Goal: Task Accomplishment & Management: Manage account settings

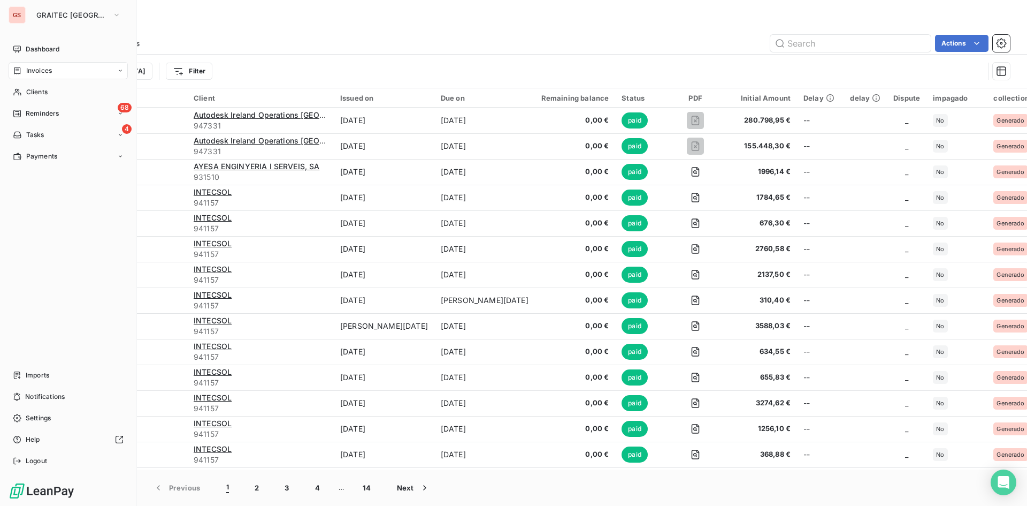
click at [25, 72] on div "Invoices" at bounding box center [32, 71] width 39 height 10
click at [70, 148] on div "68 Reminders" at bounding box center [68, 156] width 119 height 17
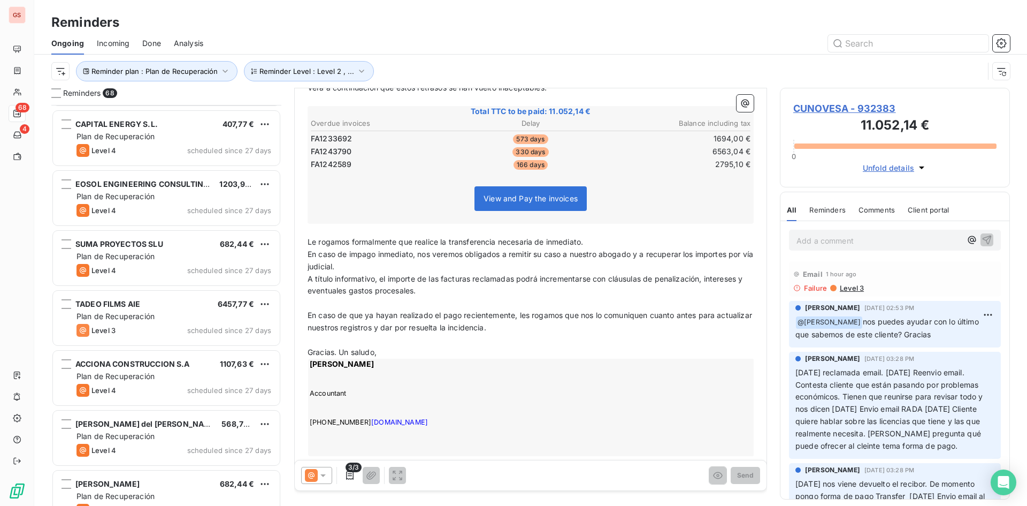
scroll to position [1178, 0]
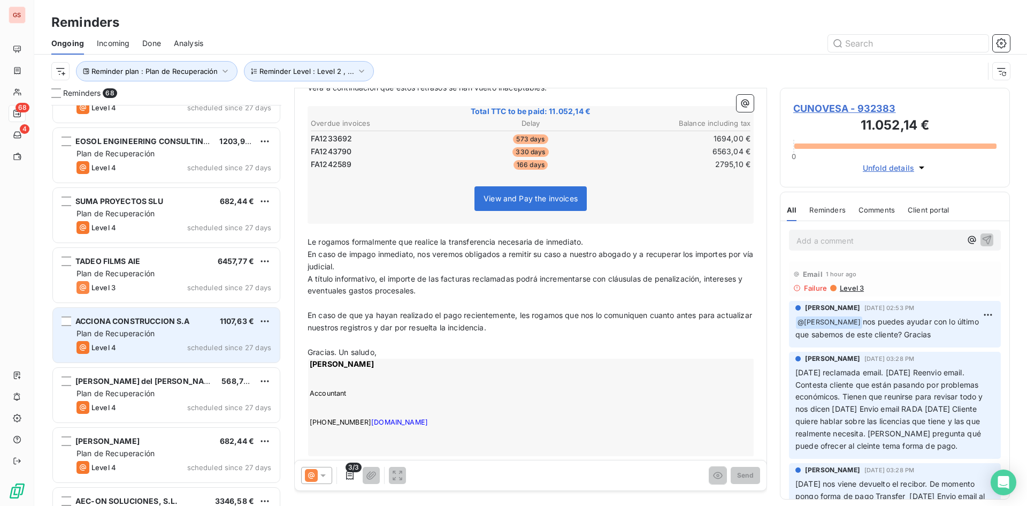
click at [213, 345] on span "scheduled since 27 days" at bounding box center [229, 347] width 84 height 9
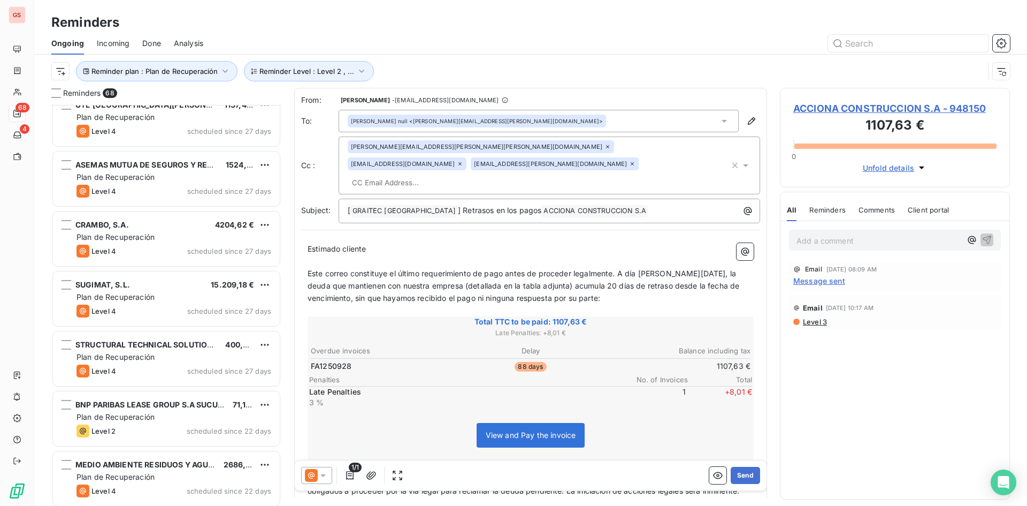
scroll to position [1820, 0]
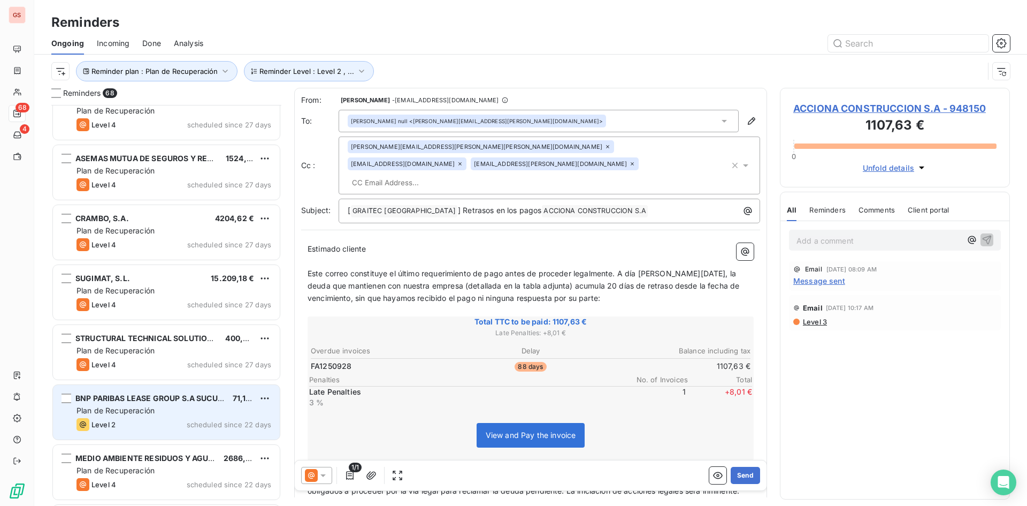
click at [168, 424] on div "Level 2 scheduled since 22 days" at bounding box center [174, 424] width 195 height 13
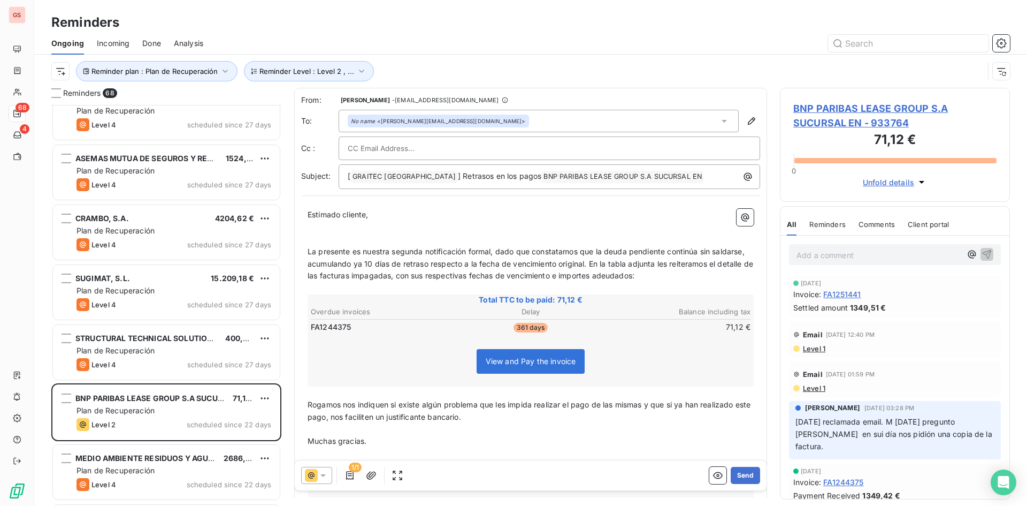
click at [326, 472] on icon at bounding box center [323, 475] width 11 height 11
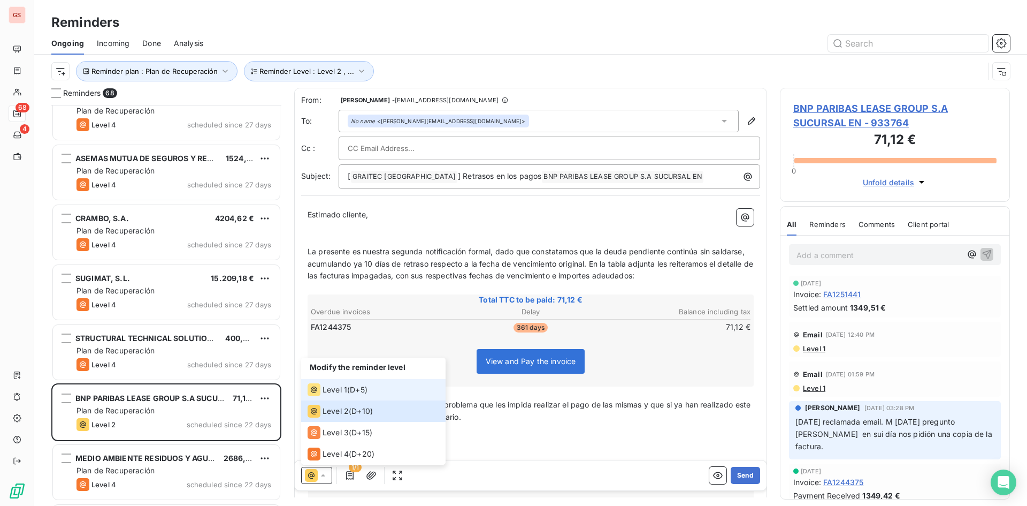
click at [333, 391] on span "Level 1" at bounding box center [335, 389] width 25 height 11
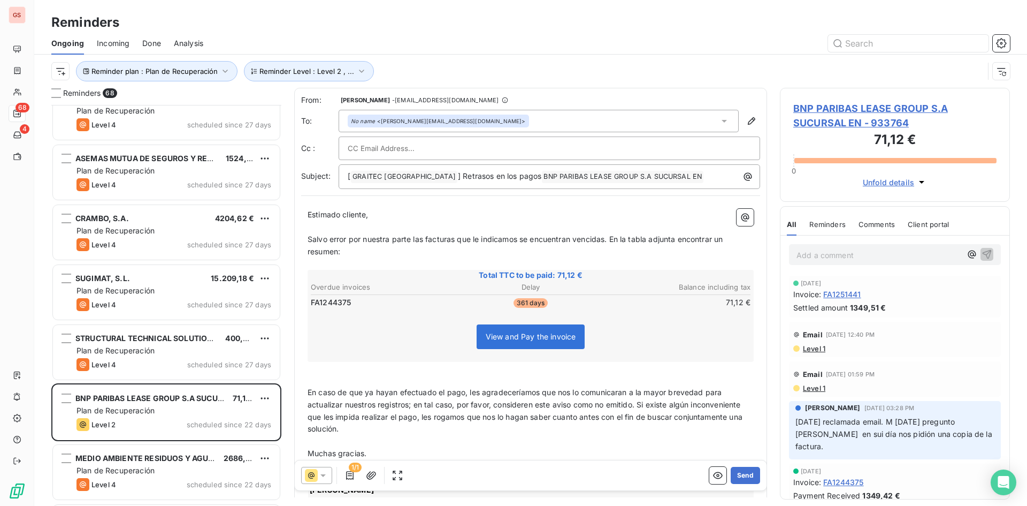
scroll to position [9, 0]
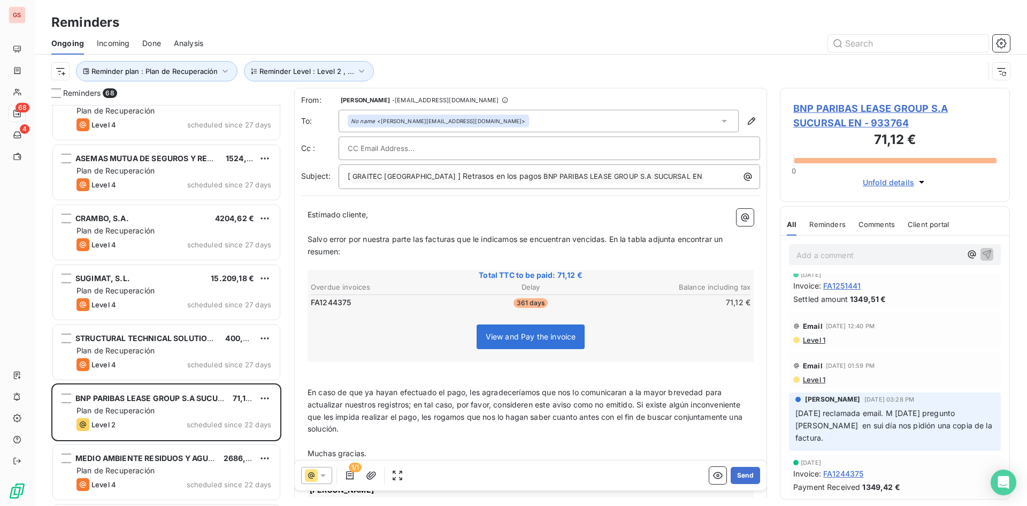
click at [338, 472] on div "1/1" at bounding box center [353, 475] width 105 height 17
click at [333, 474] on div "1/1" at bounding box center [353, 475] width 105 height 17
click at [330, 474] on div at bounding box center [316, 475] width 31 height 17
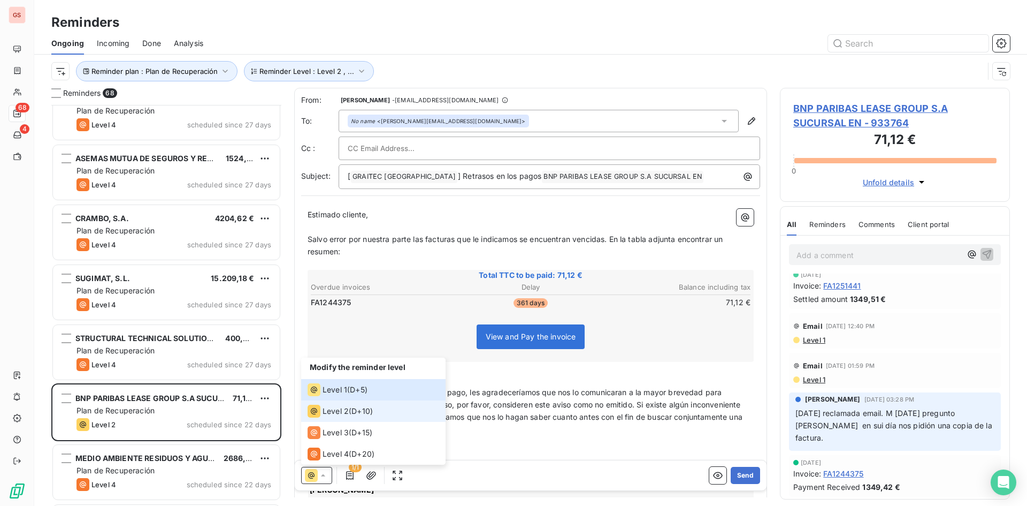
click at [327, 415] on span "Level 2" at bounding box center [336, 411] width 26 height 11
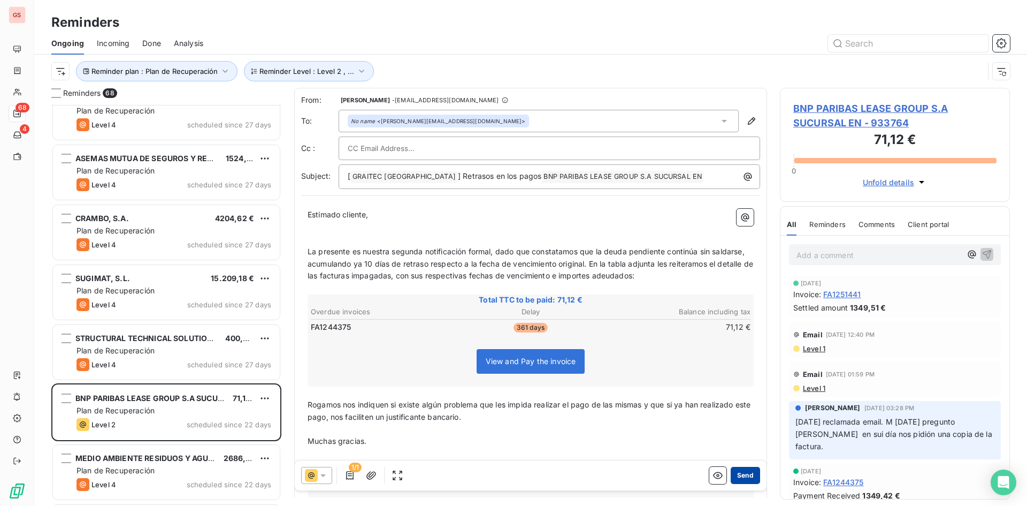
click at [747, 482] on button "Send" at bounding box center [745, 475] width 29 height 17
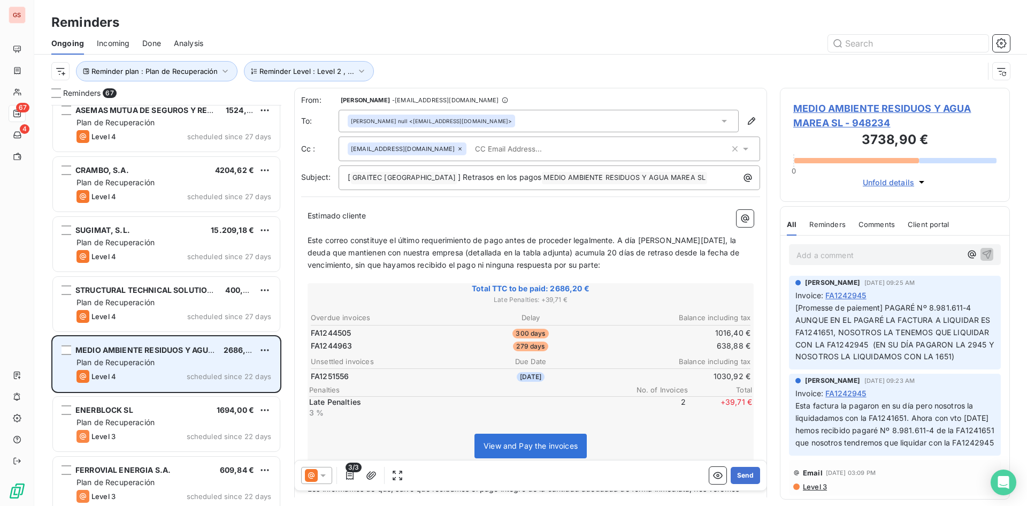
scroll to position [1927, 0]
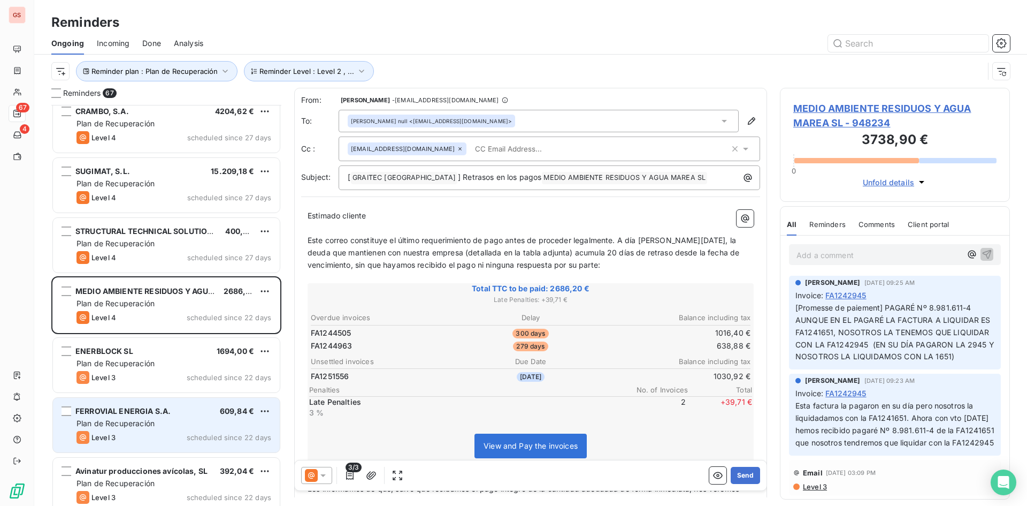
click at [162, 407] on span "FERROVIAL ENERGIA S.A." at bounding box center [122, 410] width 95 height 9
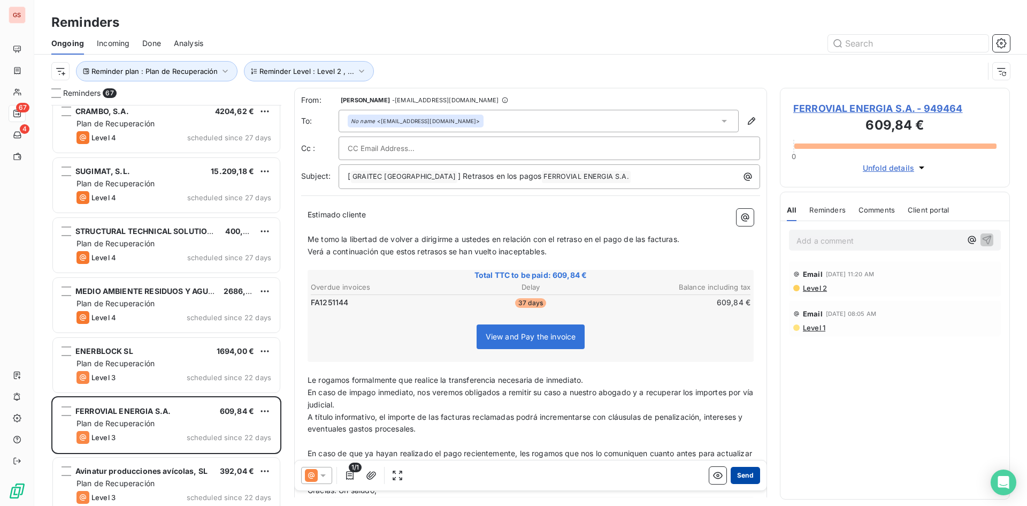
click at [743, 479] on button "Send" at bounding box center [745, 475] width 29 height 17
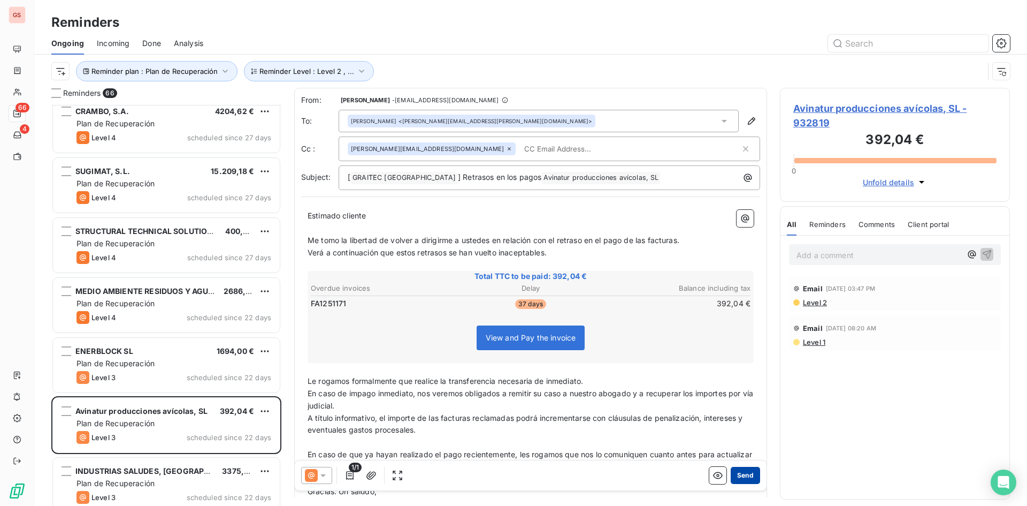
click at [743, 479] on button "Send" at bounding box center [745, 475] width 29 height 17
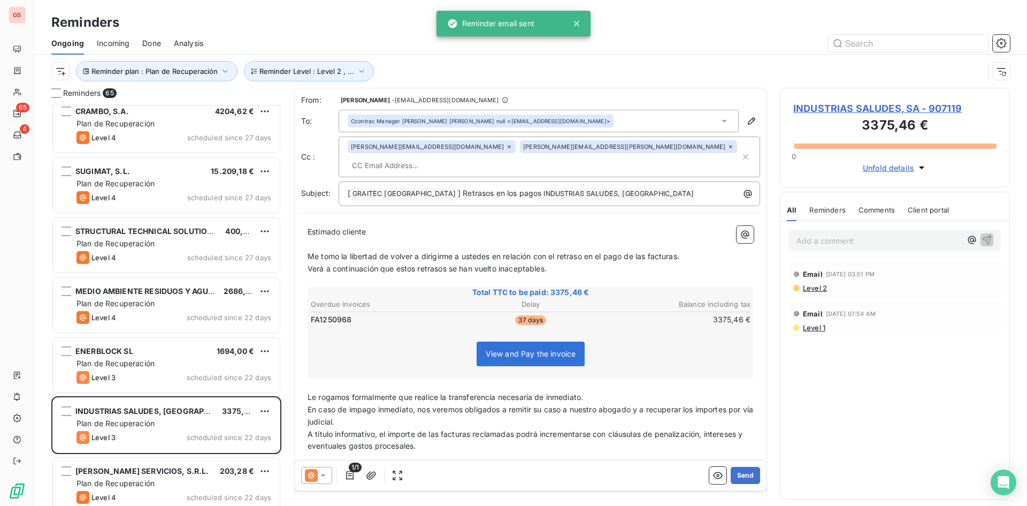
drag, startPoint x: 743, startPoint y: 479, endPoint x: 836, endPoint y: 162, distance: 330.7
click at [836, 162] on div "Unfold details" at bounding box center [895, 164] width 203 height 19
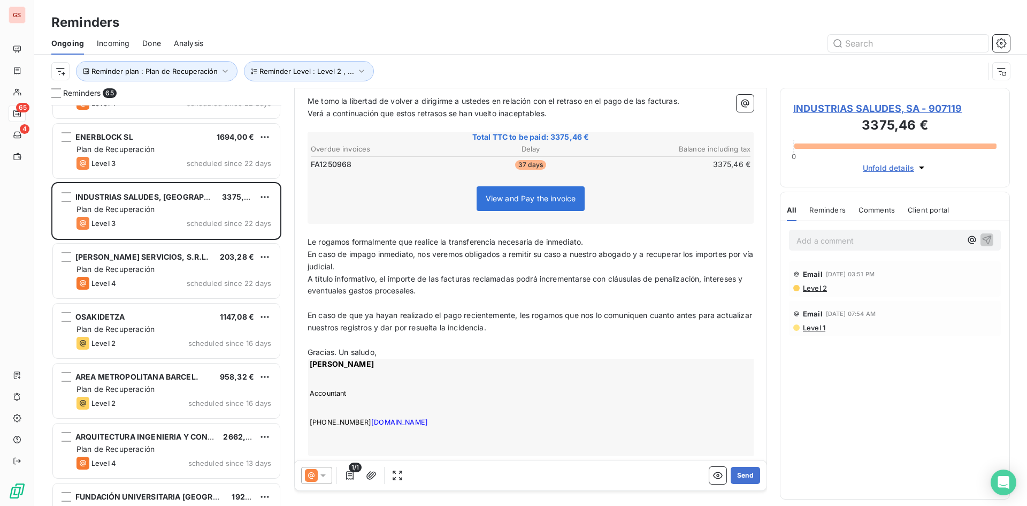
scroll to position [2194, 0]
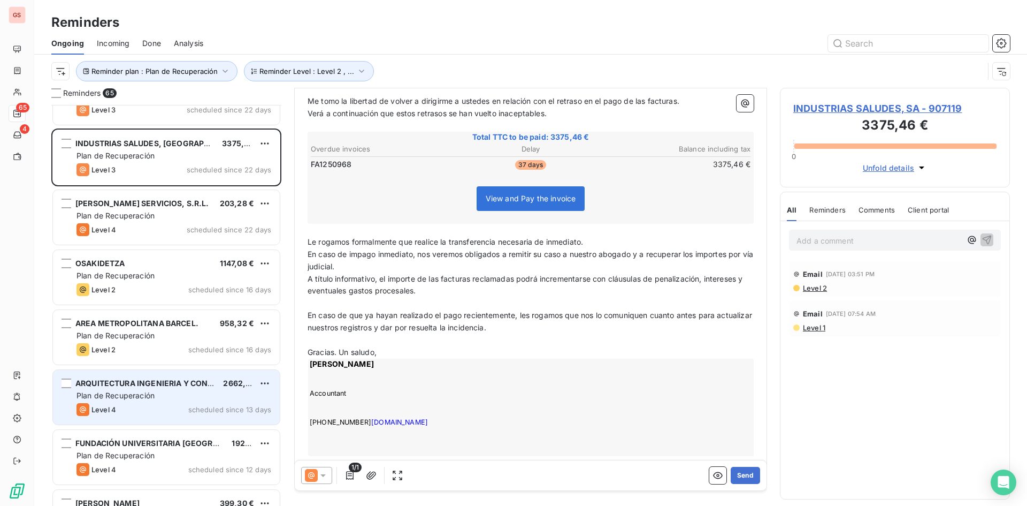
click at [177, 412] on div "Level 4 scheduled since 13 days" at bounding box center [174, 409] width 195 height 13
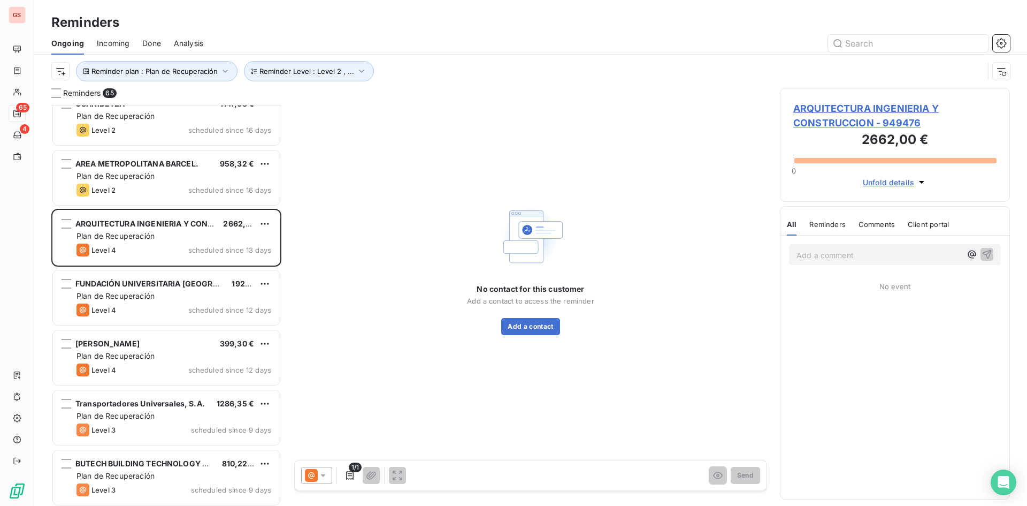
scroll to position [2355, 0]
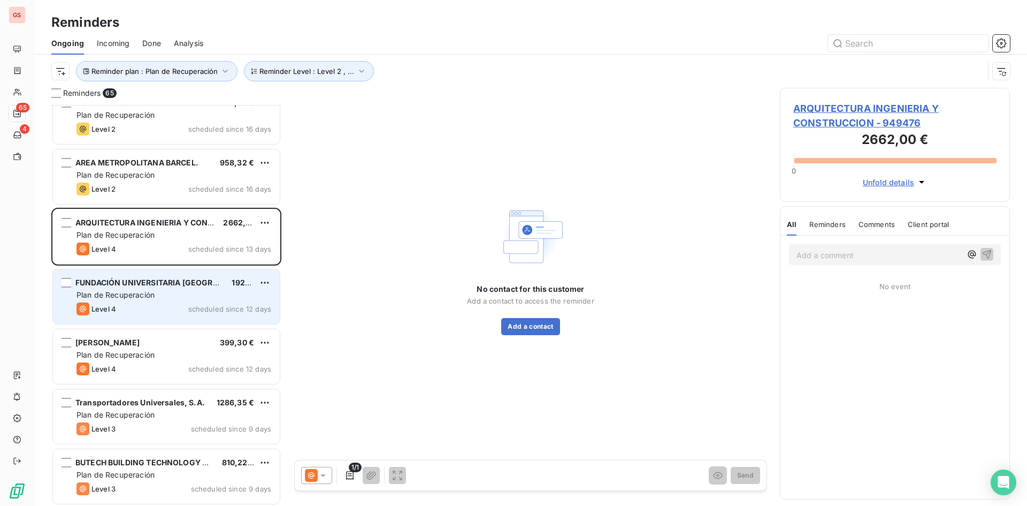
click at [177, 315] on div "Level 4 scheduled since 12 days" at bounding box center [174, 308] width 195 height 13
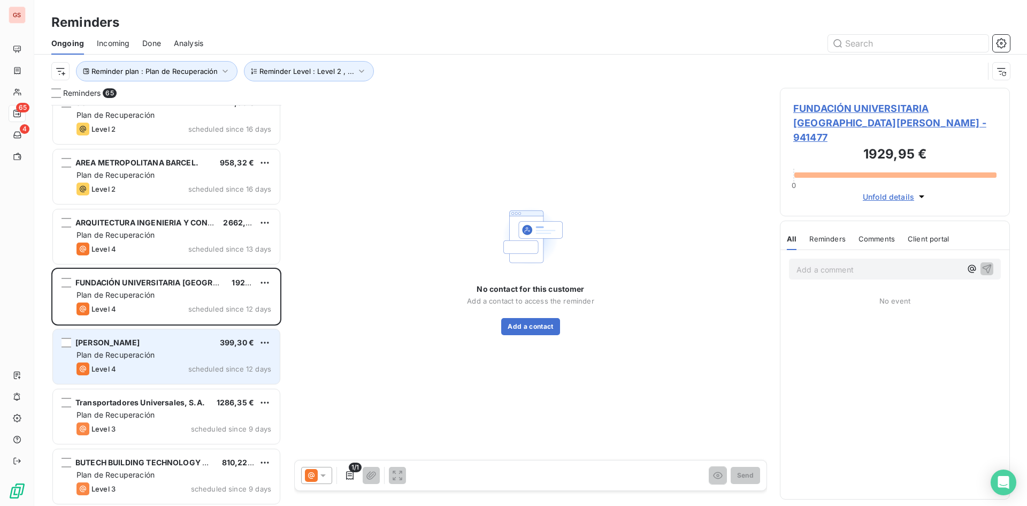
click at [176, 347] on div "[PERSON_NAME] 399,30 €" at bounding box center [174, 343] width 195 height 10
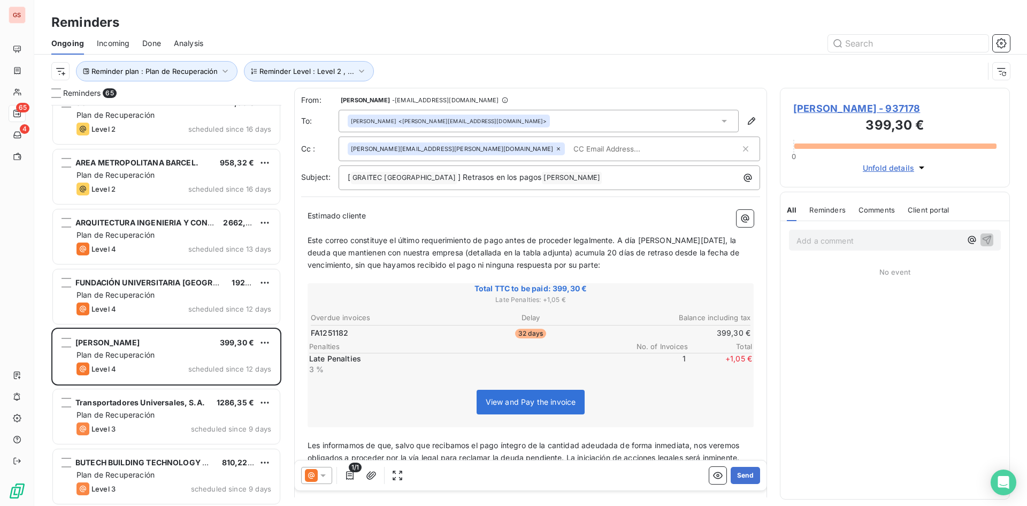
click at [341, 59] on div "Reminder plan : Plan de Recuperación Reminder Level : Level 2 , ..." at bounding box center [530, 71] width 959 height 33
click at [339, 63] on button "Reminder Level : Level 2 , ..." at bounding box center [309, 71] width 130 height 20
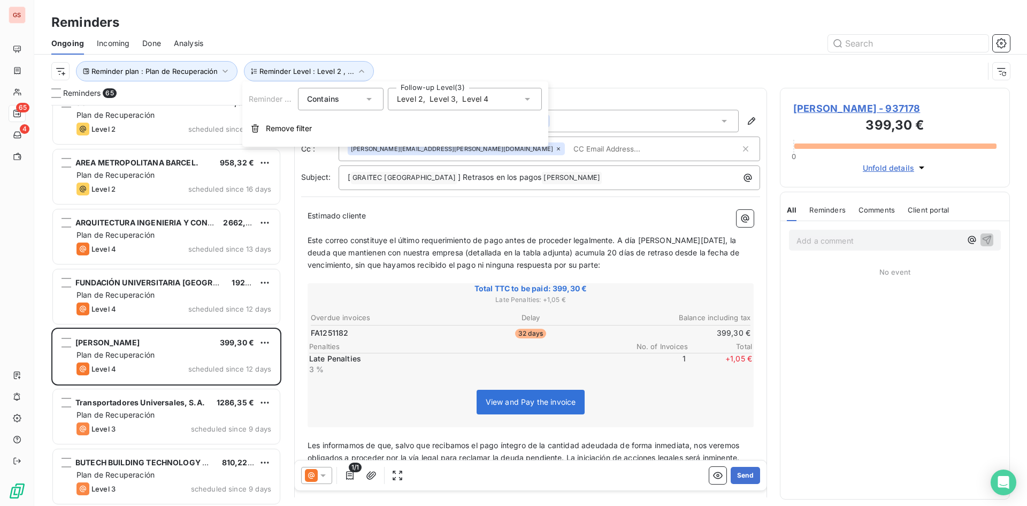
click at [459, 94] on div "Level 2 , Level 3 , Level 4" at bounding box center [443, 99] width 92 height 11
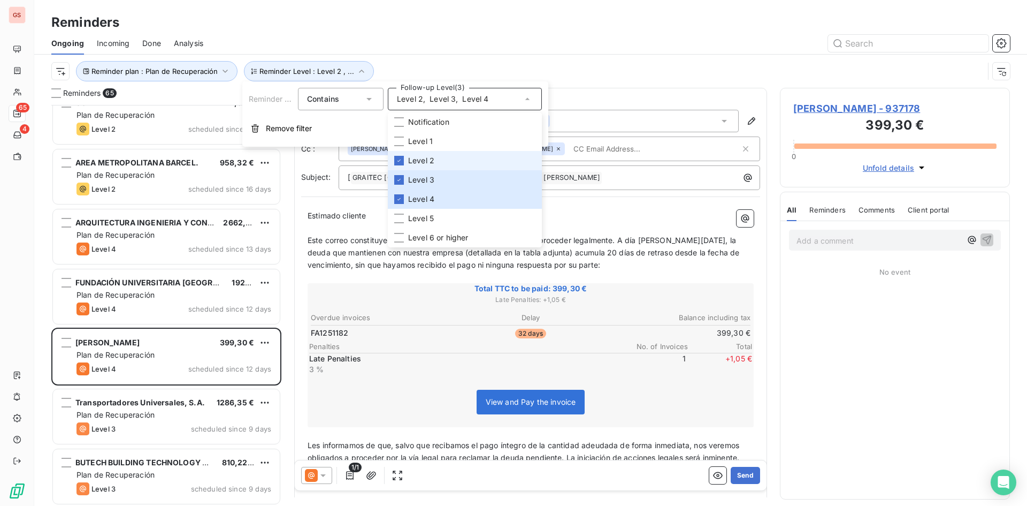
click at [454, 164] on li "Level 2" at bounding box center [465, 160] width 154 height 19
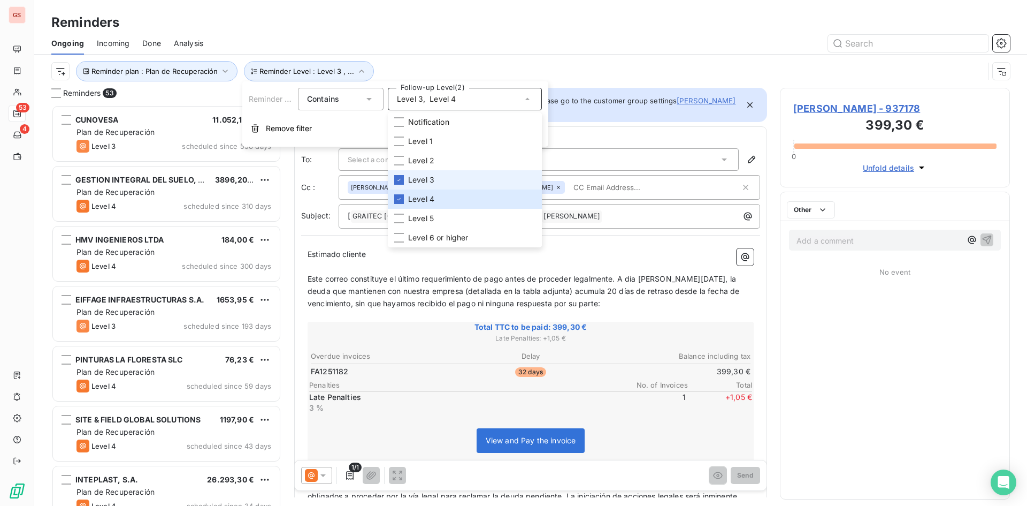
scroll to position [393, 222]
click at [453, 178] on li "Level 3" at bounding box center [465, 179] width 154 height 19
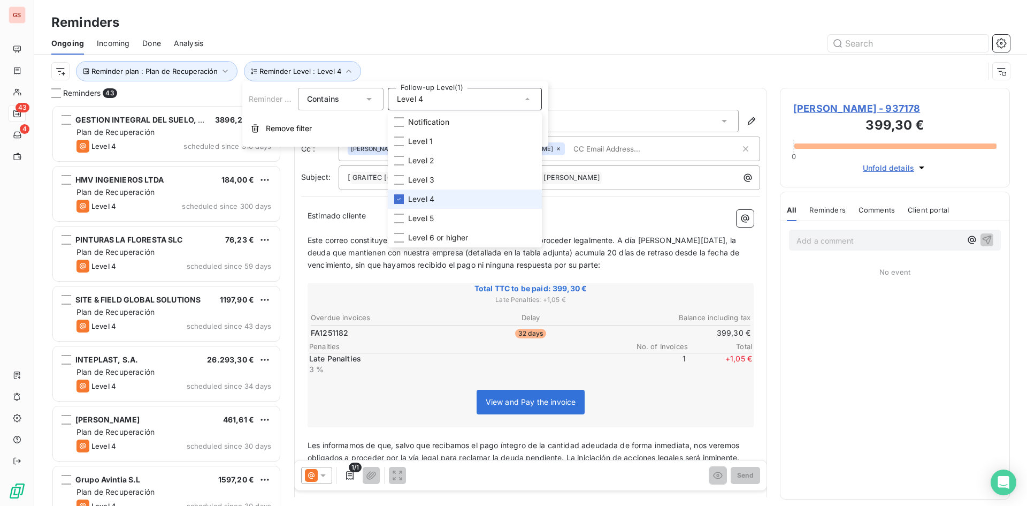
click at [451, 194] on li "Level 4" at bounding box center [465, 198] width 154 height 19
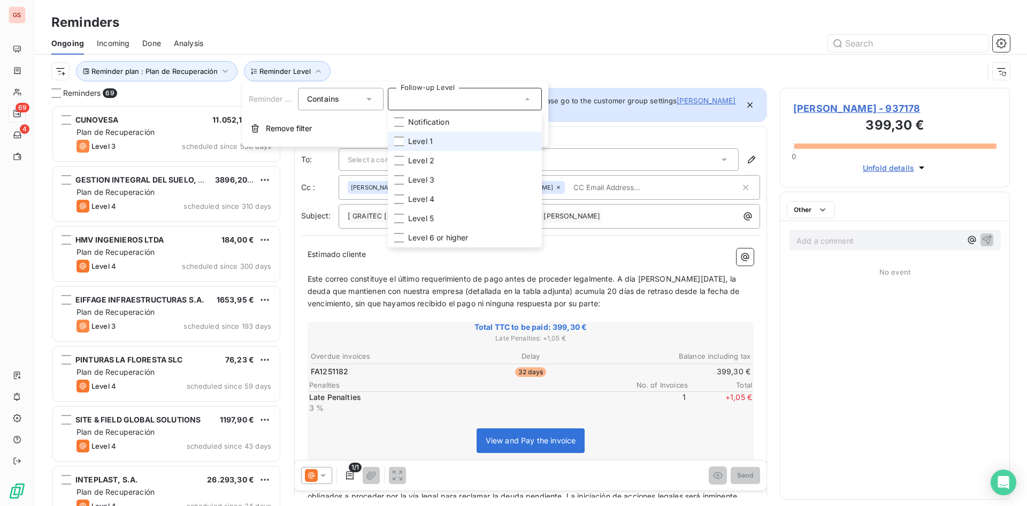
click at [443, 143] on li "Level 1" at bounding box center [465, 141] width 154 height 19
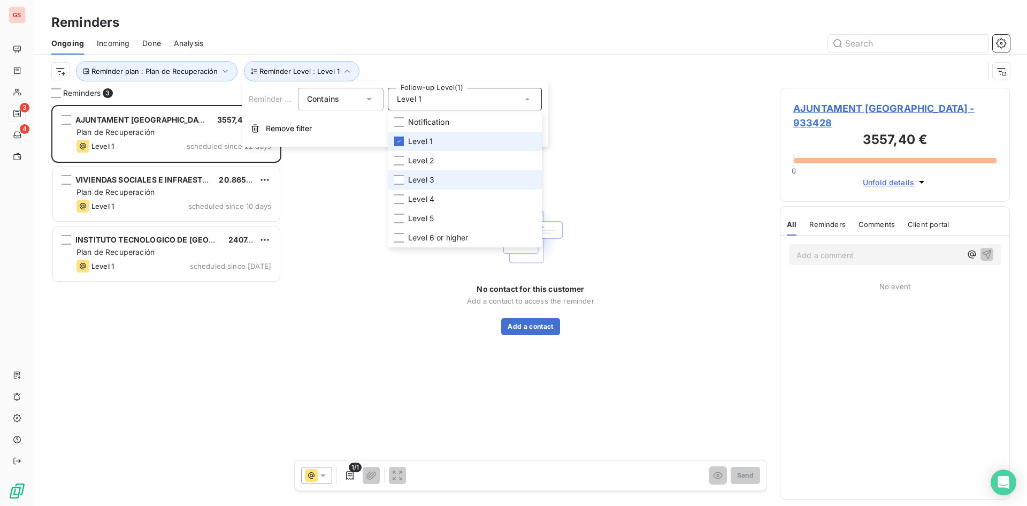
scroll to position [393, 222]
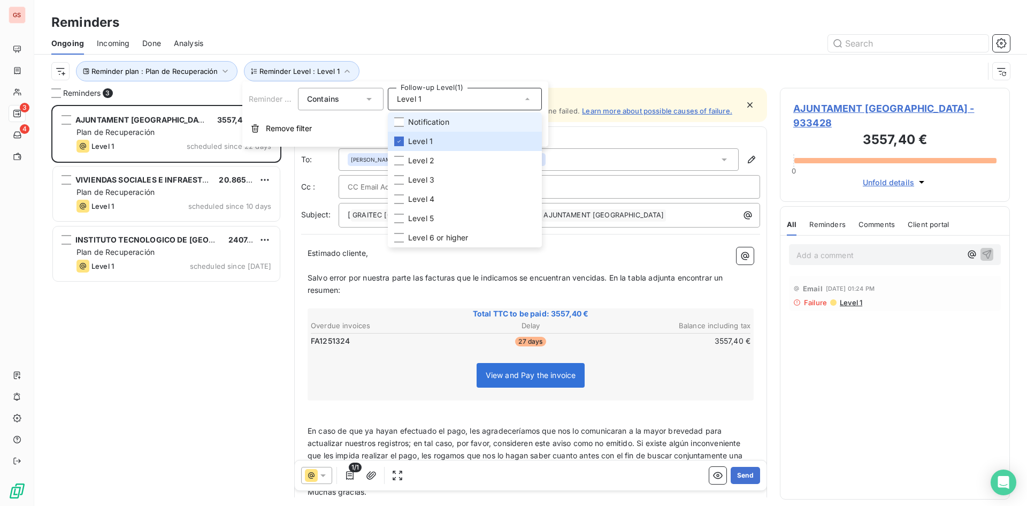
click at [445, 125] on span "Notification" at bounding box center [428, 122] width 41 height 11
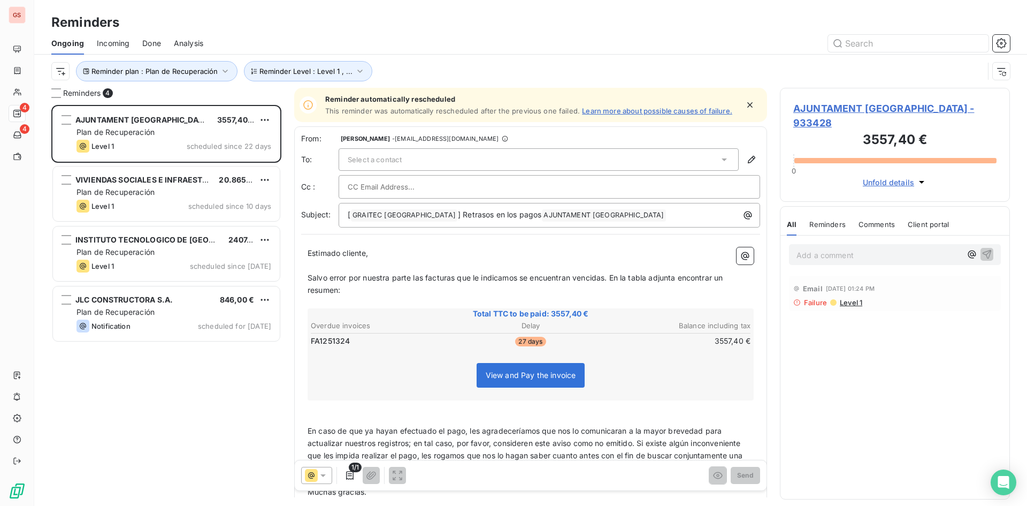
click at [230, 366] on div "AJUNTAMENT [PERSON_NAME] 3557,40 € Plan de Recuperación Level 1 scheduled since…" at bounding box center [166, 305] width 230 height 401
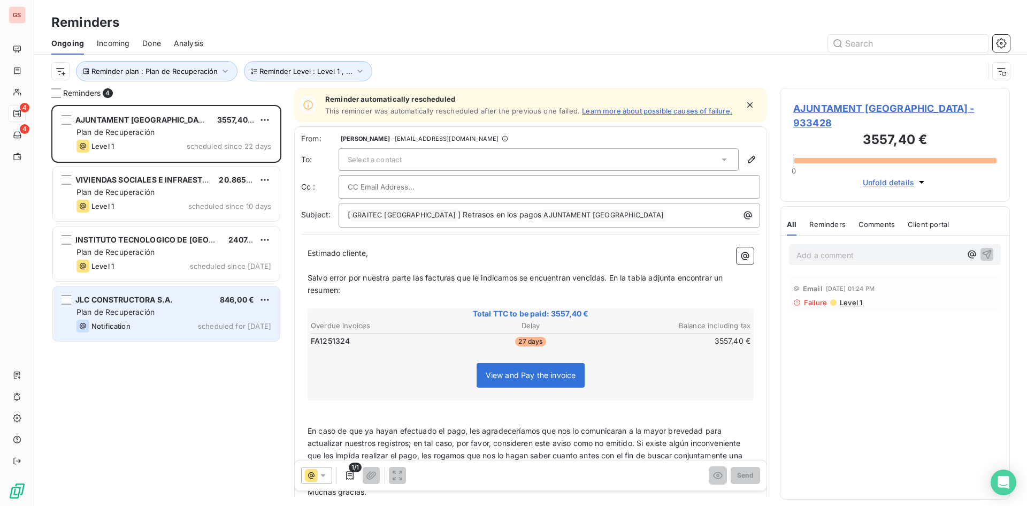
click at [216, 323] on span "scheduled for [DATE]" at bounding box center [234, 326] width 73 height 9
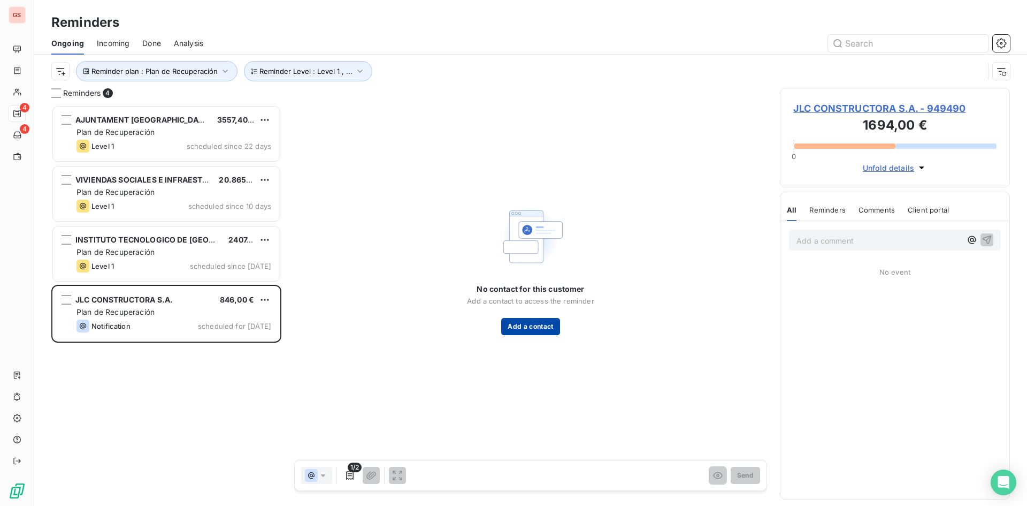
click at [537, 325] on button "Add a contact" at bounding box center [530, 326] width 58 height 17
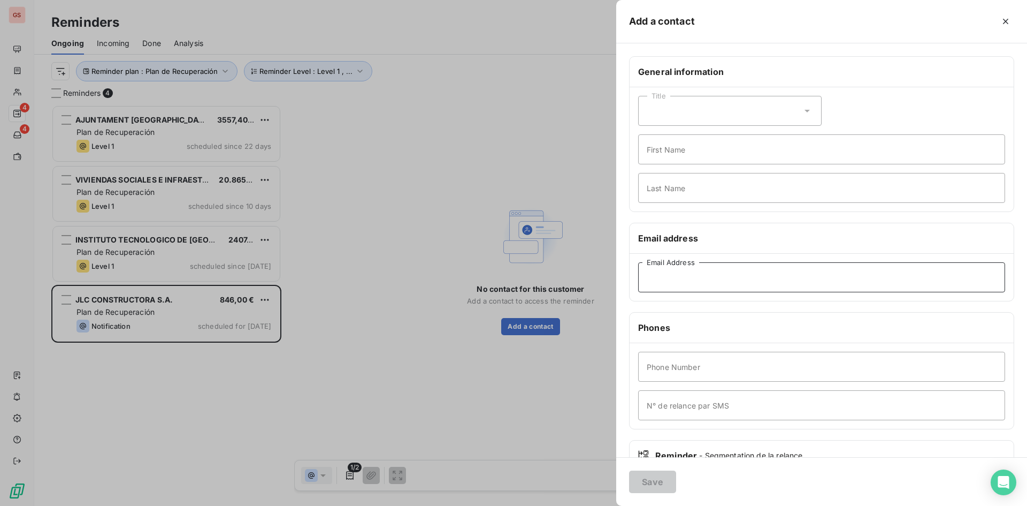
click at [682, 283] on input "Email Address" at bounding box center [821, 277] width 367 height 30
paste input "[PERSON_NAME][EMAIL_ADDRESS][PERSON_NAME][DOMAIN_NAME]"
type input "[PERSON_NAME][EMAIL_ADDRESS][PERSON_NAME][DOMAIN_NAME]"
click at [738, 138] on input "First Name" at bounding box center [821, 149] width 367 height 30
type input "s"
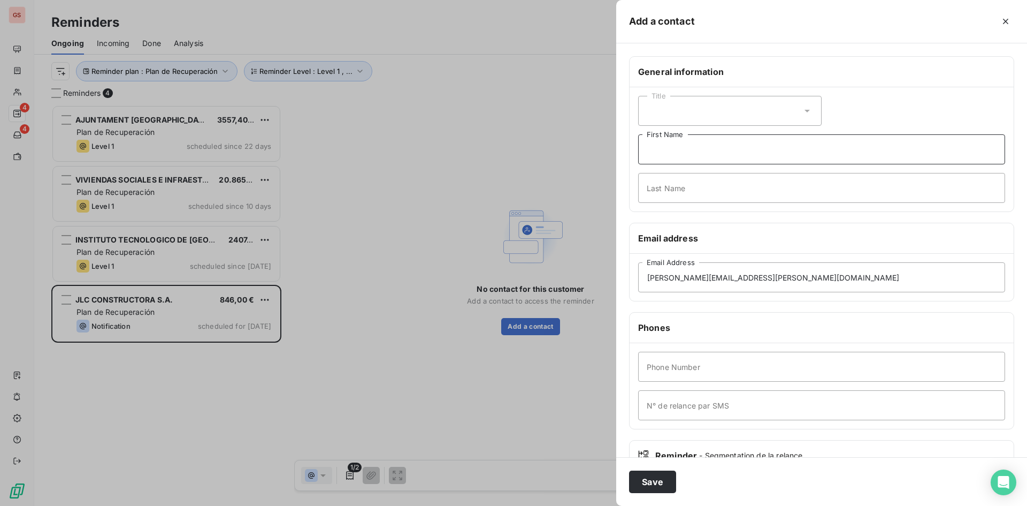
type input "S"
type input "e"
type input "[PERSON_NAME]"
click at [742, 120] on div "Title" at bounding box center [730, 111] width 184 height 30
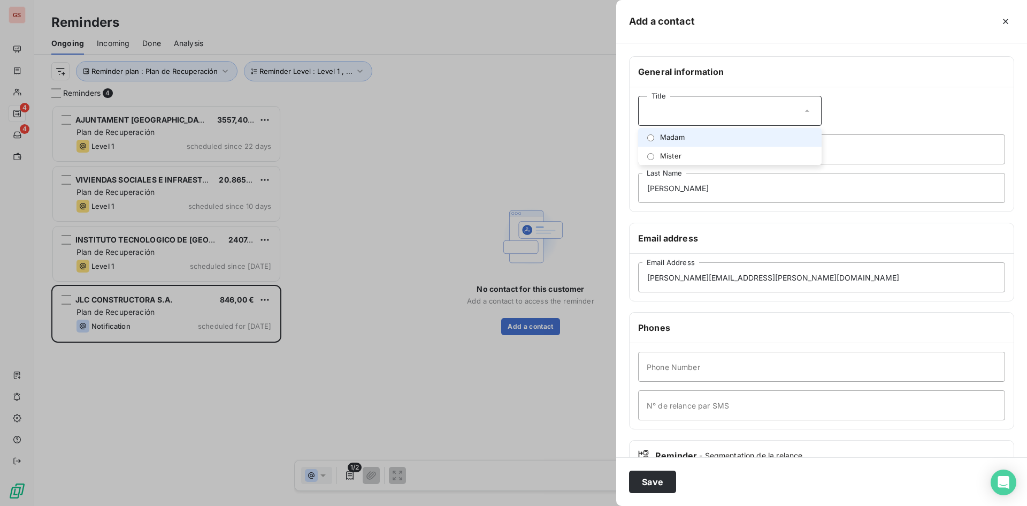
click at [730, 139] on li "Madam" at bounding box center [730, 137] width 184 height 19
click at [661, 484] on button "Save" at bounding box center [652, 481] width 47 height 22
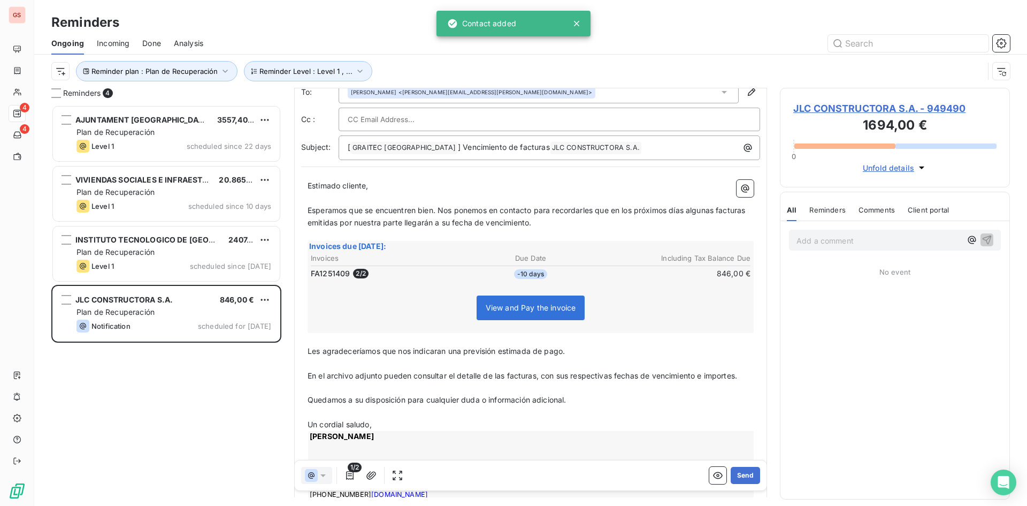
scroll to position [54, 0]
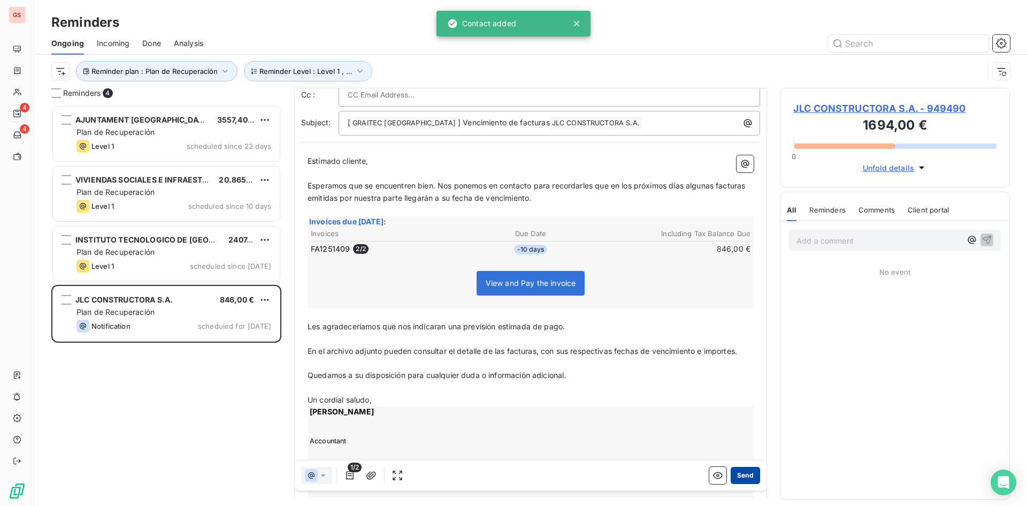
click at [733, 472] on button "Send" at bounding box center [745, 475] width 29 height 17
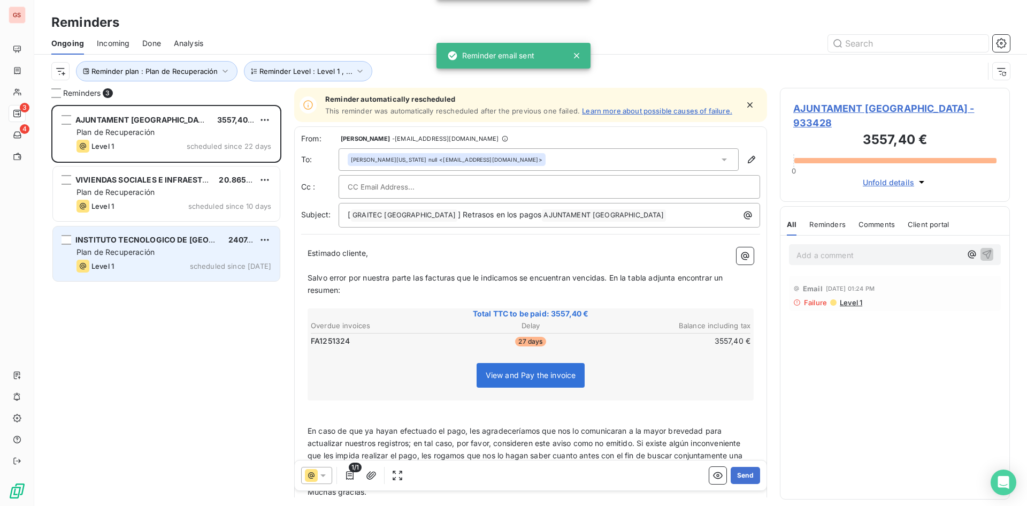
click at [210, 246] on div "INSTITUTO TECNOLOGICO DE [GEOGRAPHIC_DATA], S.A. 2407,90 € Plan de Recuperación…" at bounding box center [166, 253] width 227 height 55
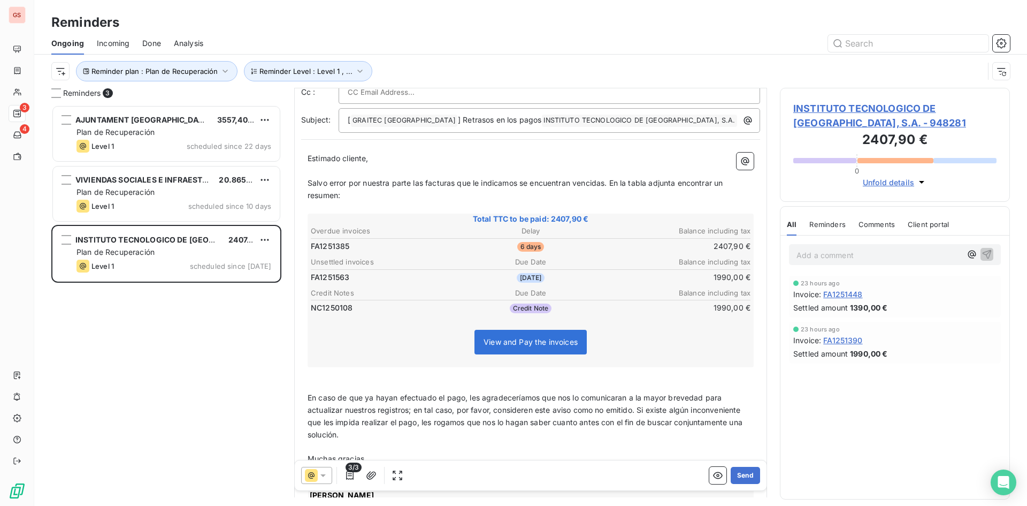
scroll to position [54, 0]
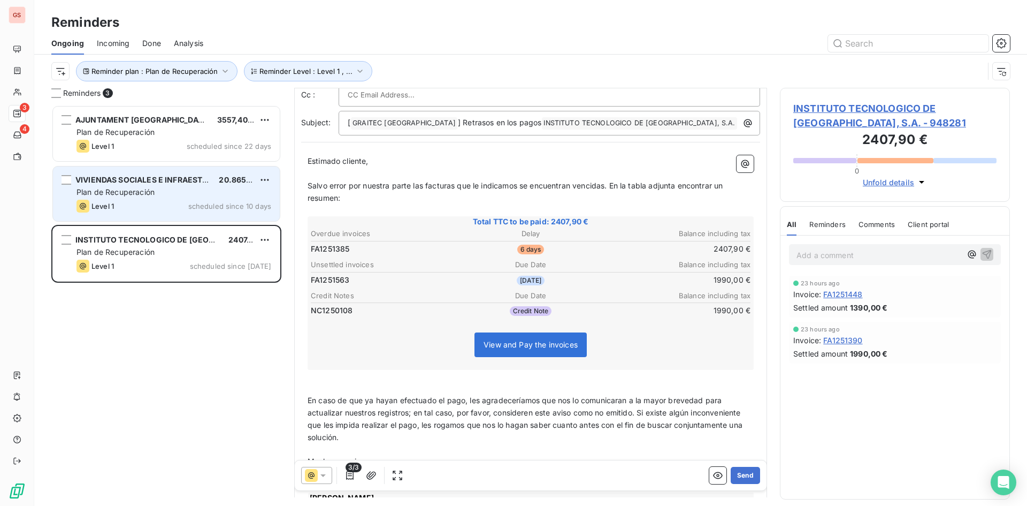
click at [148, 172] on div "VIVIENDAS SOCIALES E INFRAESTRUCTURAS DE 20.865,80 € Plan de Recuperación Level…" at bounding box center [166, 193] width 227 height 55
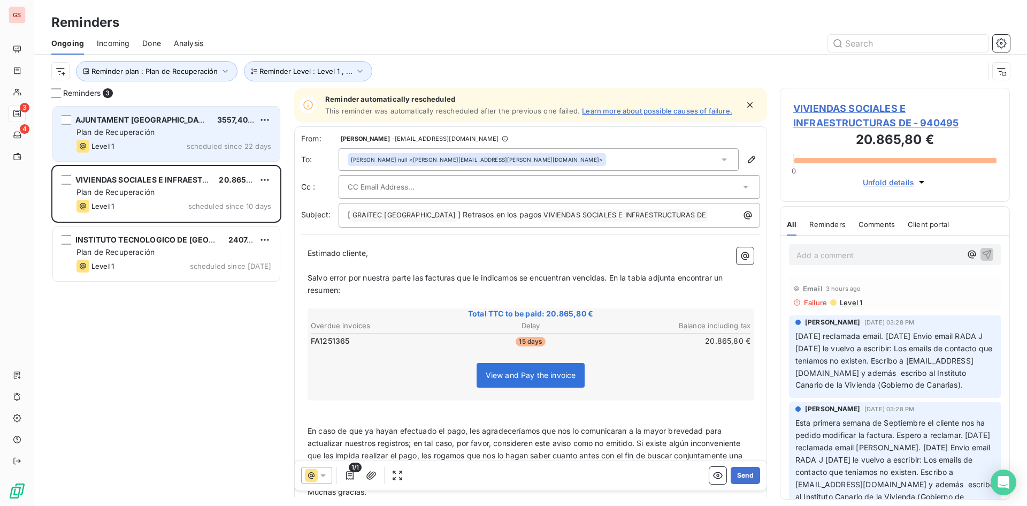
click at [136, 121] on span "AJUNTAMENT [GEOGRAPHIC_DATA]" at bounding box center [142, 119] width 135 height 9
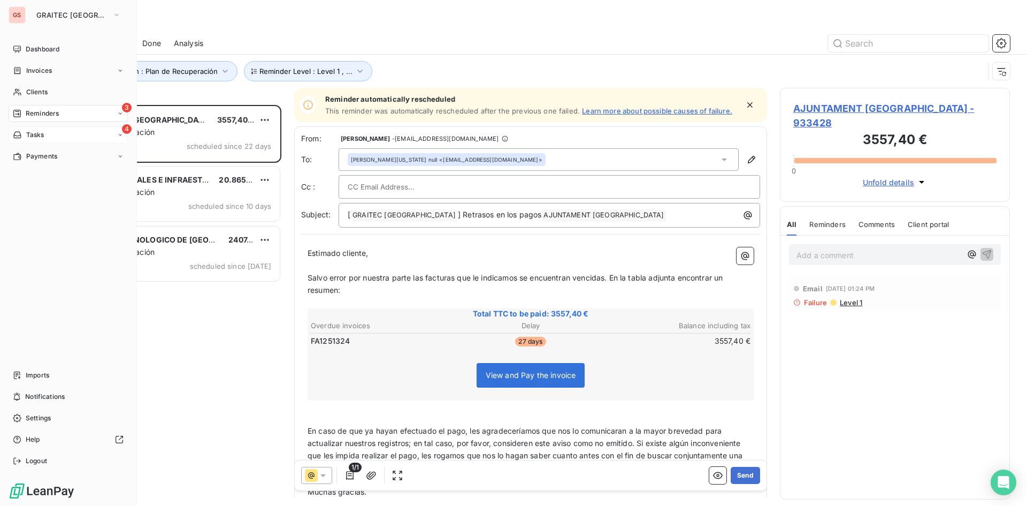
click at [27, 131] on span "Tasks" at bounding box center [35, 135] width 18 height 10
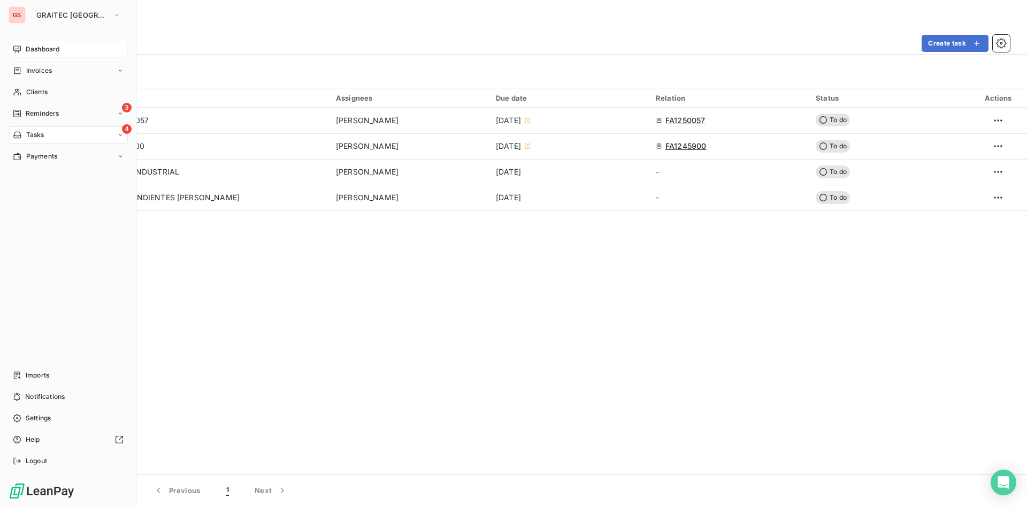
click at [29, 47] on span "Dashboard" at bounding box center [43, 49] width 34 height 10
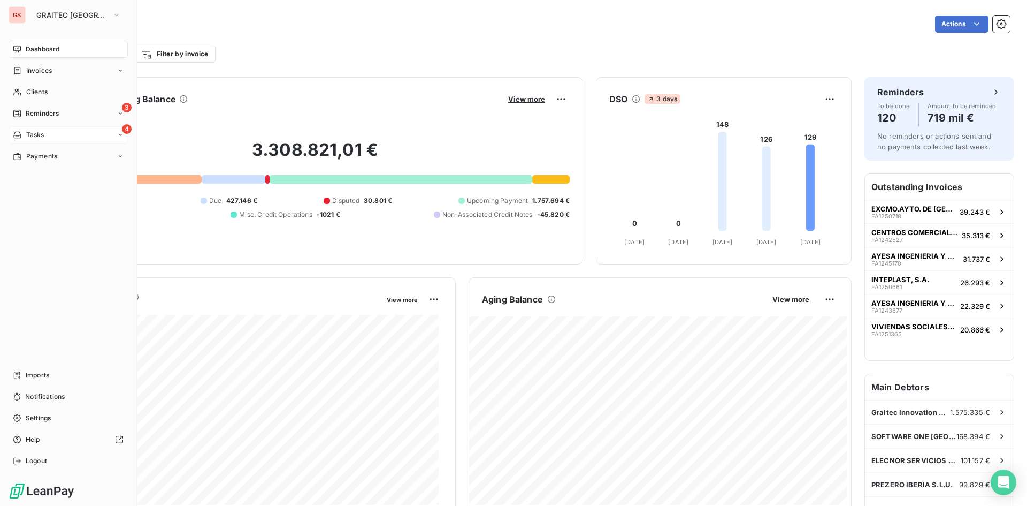
click at [9, 9] on div "GS" at bounding box center [17, 14] width 17 height 17
click at [70, 18] on span "GRAITEC [GEOGRAPHIC_DATA]" at bounding box center [72, 15] width 72 height 9
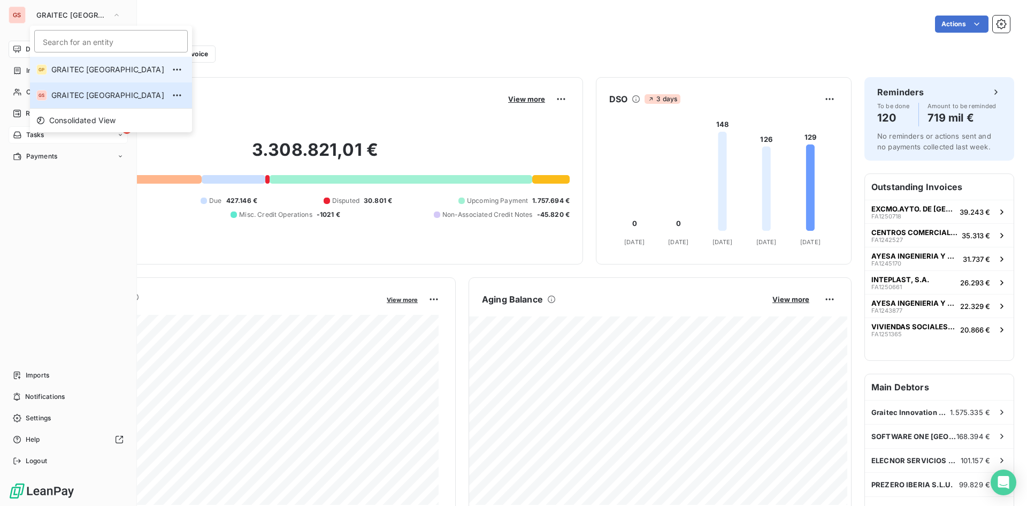
click at [79, 70] on span "GRAITEC [GEOGRAPHIC_DATA]" at bounding box center [107, 69] width 113 height 11
